Goal: Task Accomplishment & Management: Complete application form

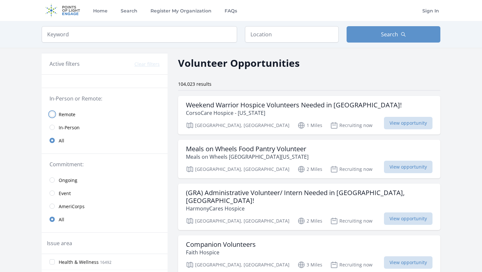
click at [52, 112] on input "radio" at bounding box center [51, 114] width 5 height 5
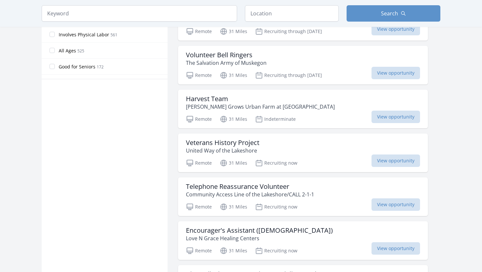
scroll to position [372, 0]
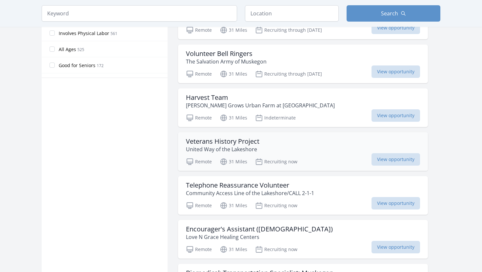
click at [223, 154] on div "Veterans History Project United Way of the Lakeshore Remote 31 Miles Recruiting…" at bounding box center [303, 151] width 250 height 39
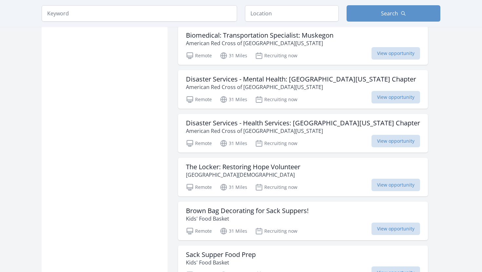
scroll to position [612, 0]
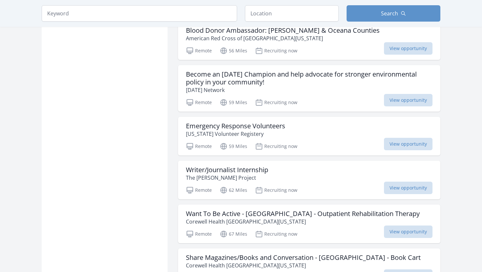
scroll to position [1595, 0]
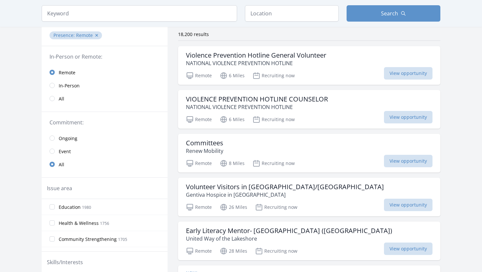
scroll to position [58, 0]
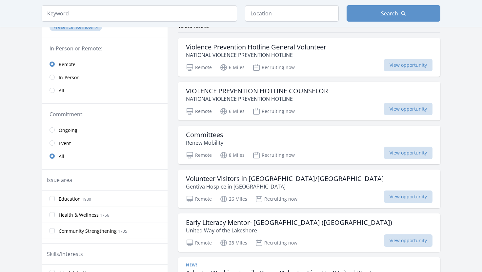
click at [132, 199] on label "Education 1980" at bounding box center [105, 198] width 126 height 13
click at [55, 199] on input "Education 1980" at bounding box center [51, 198] width 5 height 5
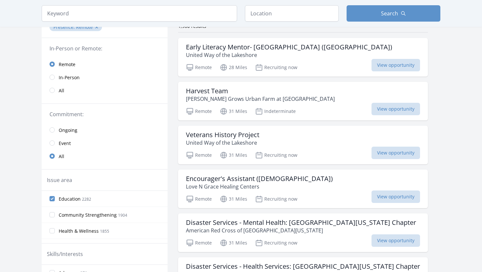
click at [132, 199] on label "Education 2282" at bounding box center [105, 198] width 126 height 13
click at [55, 199] on input "Education 2282" at bounding box center [51, 198] width 5 height 5
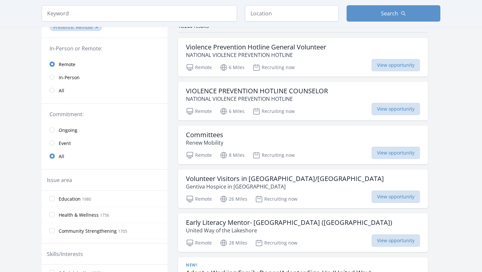
click at [66, 82] on link "In-Person" at bounding box center [105, 77] width 126 height 13
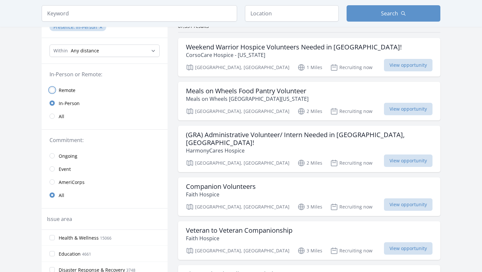
click at [53, 91] on input "radio" at bounding box center [51, 90] width 5 height 5
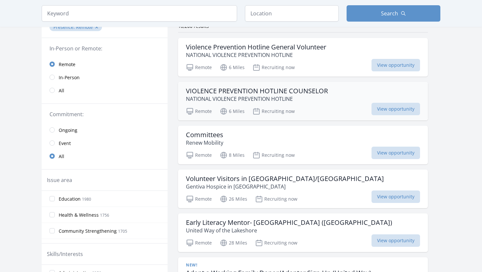
click at [205, 96] on p "NATIONAL VIOLENCE PREVENTION HOTLINE" at bounding box center [257, 99] width 142 height 8
click at [213, 146] on p "Renew Mobility" at bounding box center [204, 143] width 37 height 8
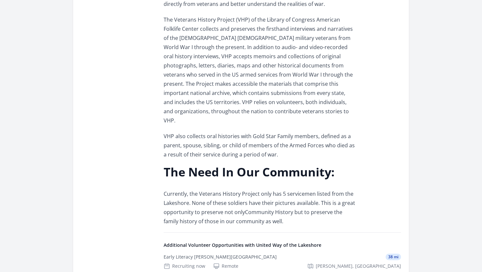
scroll to position [414, 0]
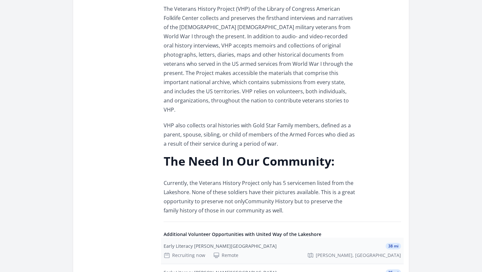
click at [238, 243] on div "Early Literacy [PERSON_NAME][GEOGRAPHIC_DATA]" at bounding box center [220, 246] width 113 height 7
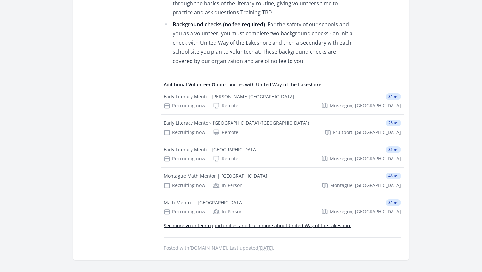
scroll to position [511, 0]
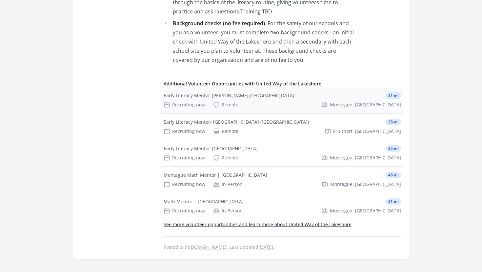
click at [241, 102] on div "Recruiting now Remote Muskegon, MI" at bounding box center [282, 105] width 237 height 7
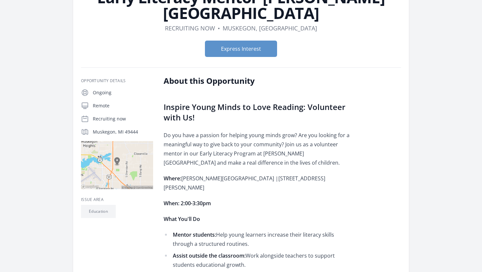
scroll to position [45, 0]
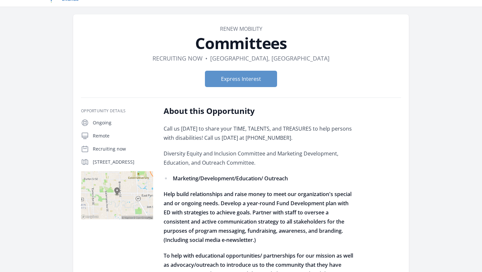
scroll to position [15, 0]
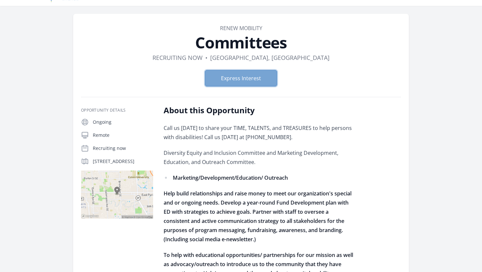
click at [243, 74] on button "Express Interest" at bounding box center [241, 78] width 72 height 16
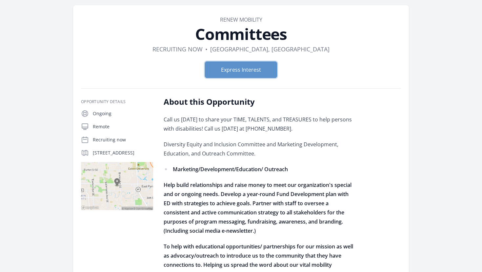
scroll to position [0, 0]
